Goal: Navigation & Orientation: Find specific page/section

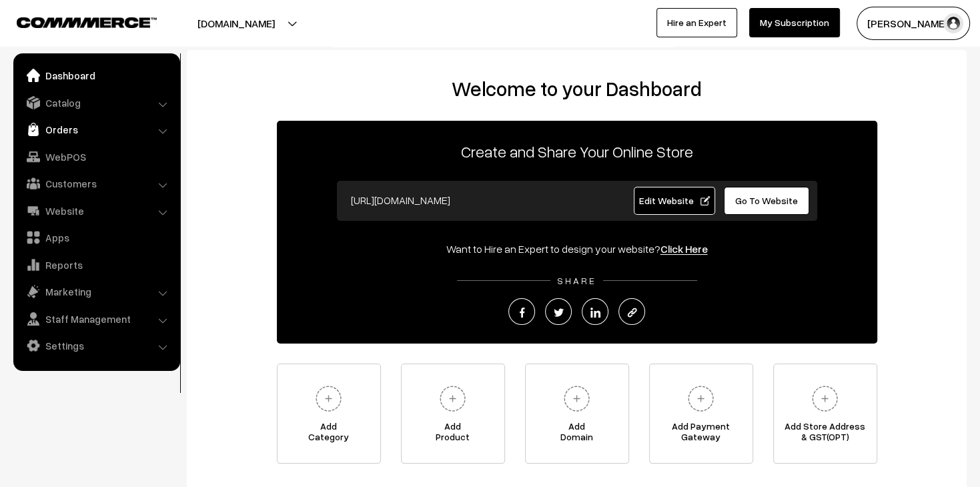
click at [87, 135] on link "Orders" at bounding box center [96, 129] width 159 height 24
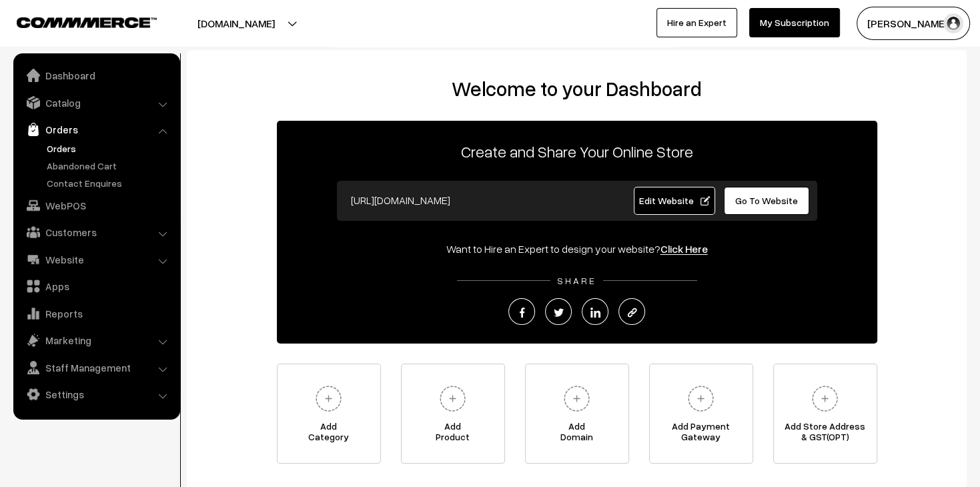
click at [92, 148] on link "Orders" at bounding box center [109, 148] width 132 height 14
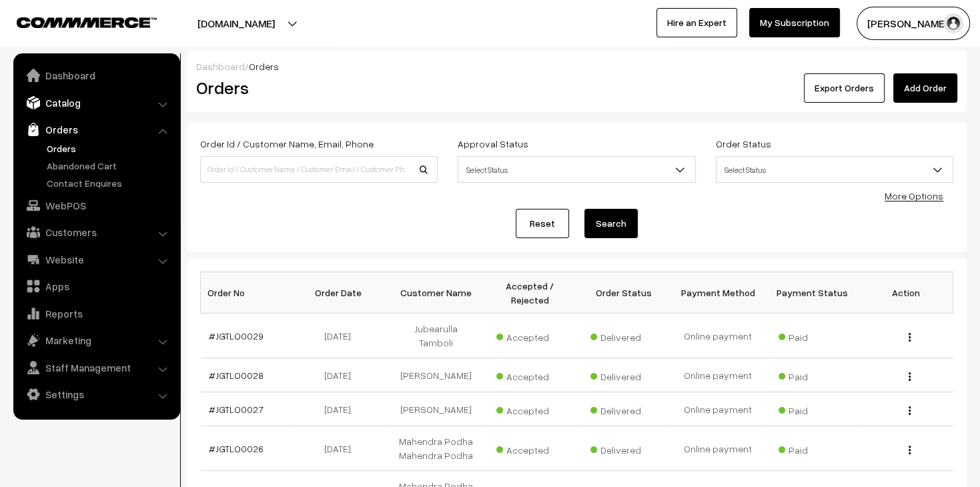
click at [65, 111] on link "Catalog" at bounding box center [96, 103] width 159 height 24
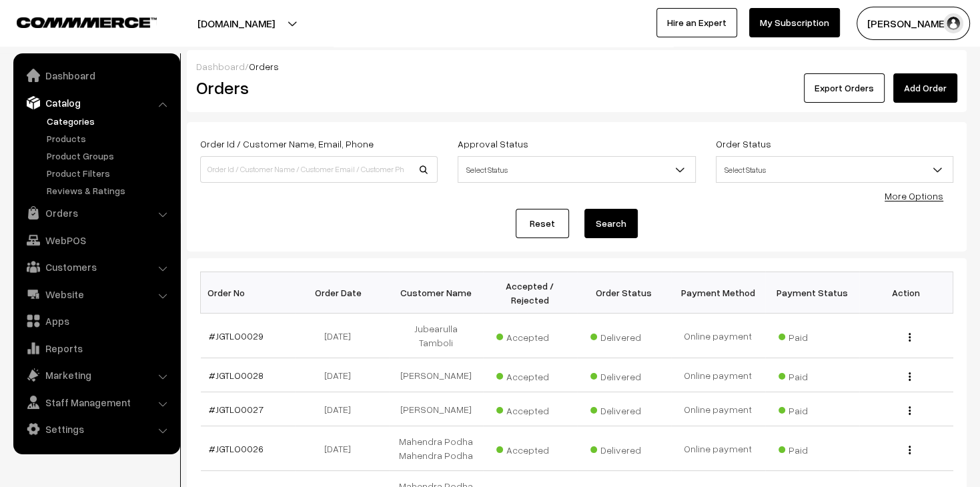
click at [71, 121] on link "Categories" at bounding box center [109, 121] width 132 height 14
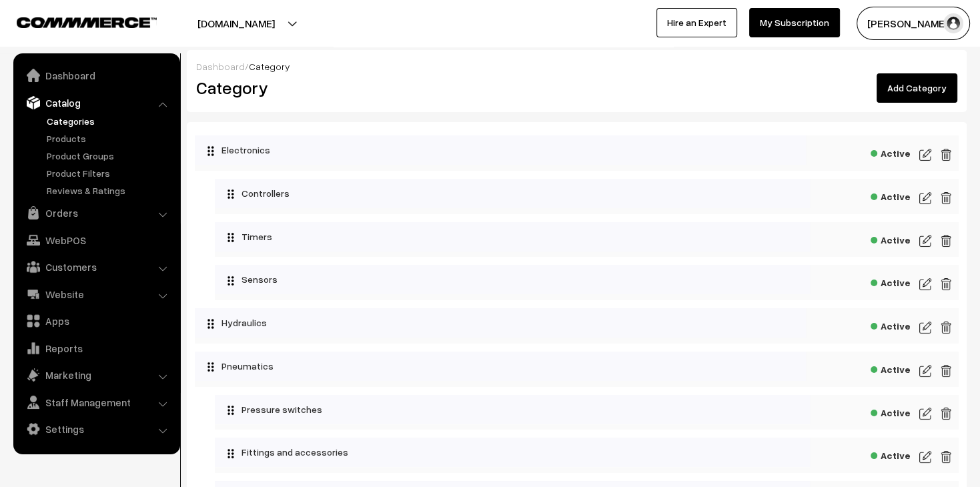
click at [71, 147] on ul "Categories" at bounding box center [97, 155] width 160 height 83
click at [70, 137] on link "Products" at bounding box center [109, 138] width 132 height 14
